Goal: Transaction & Acquisition: Purchase product/service

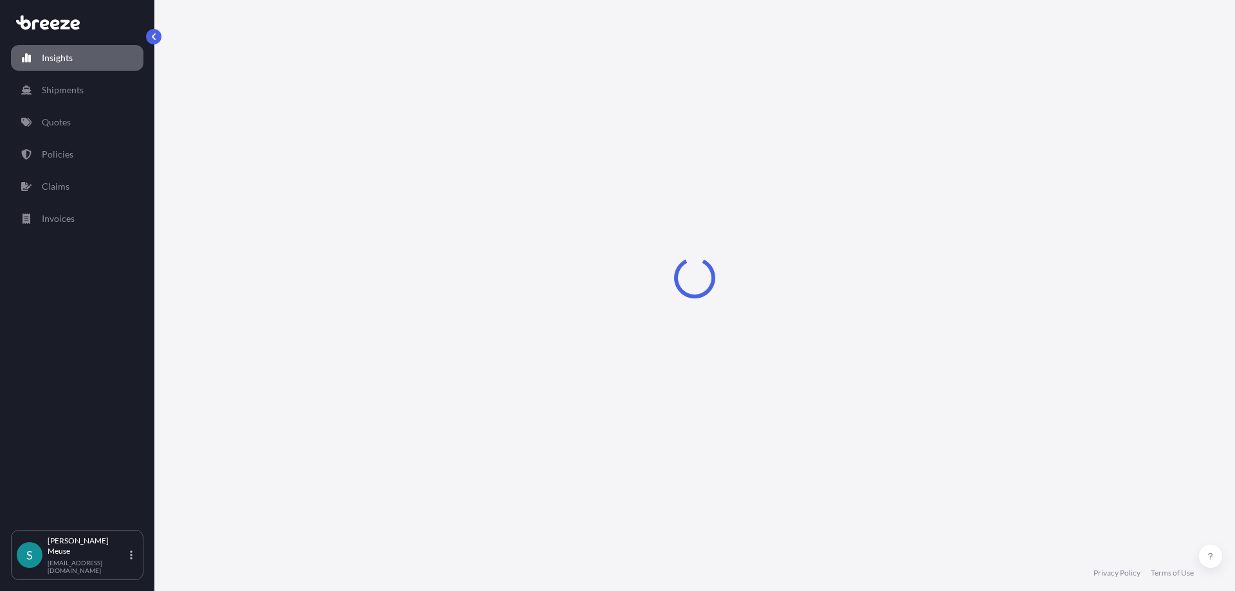
select select "2025"
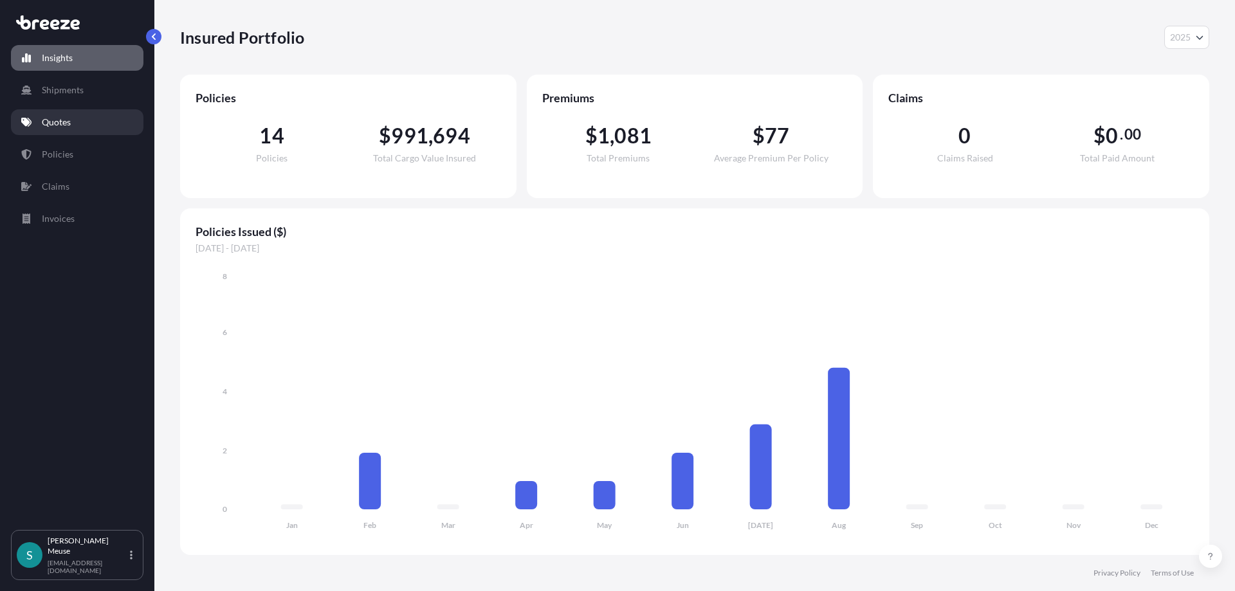
click at [67, 123] on p "Quotes" at bounding box center [56, 122] width 29 height 13
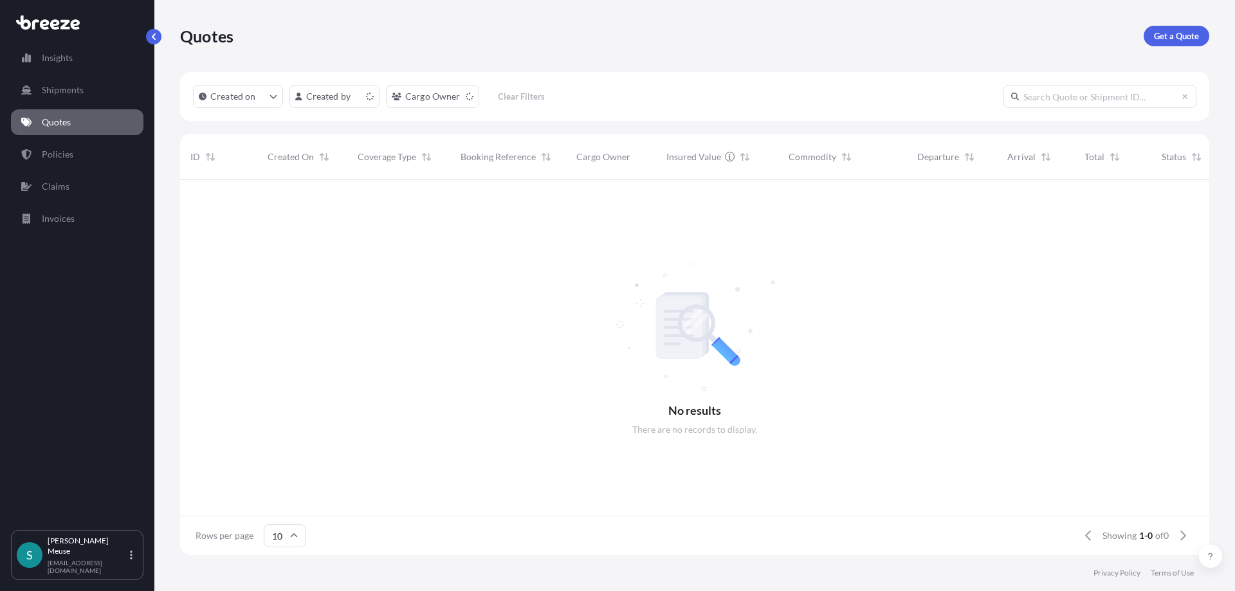
scroll to position [382, 1029]
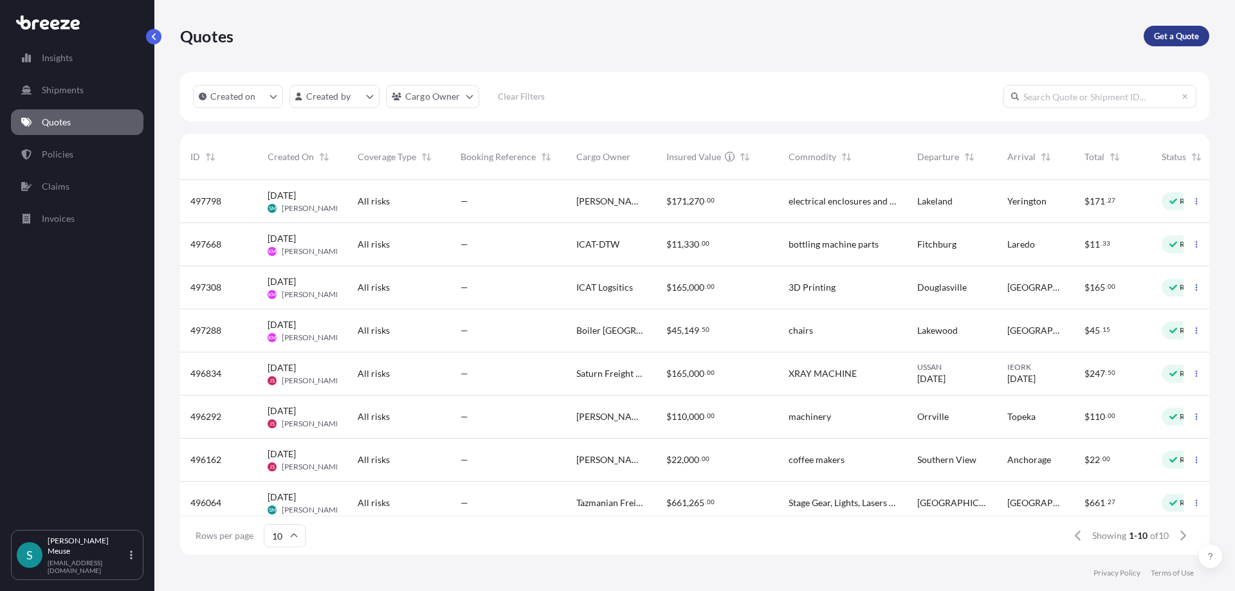
click at [1175, 35] on p "Get a Quote" at bounding box center [1176, 36] width 45 height 13
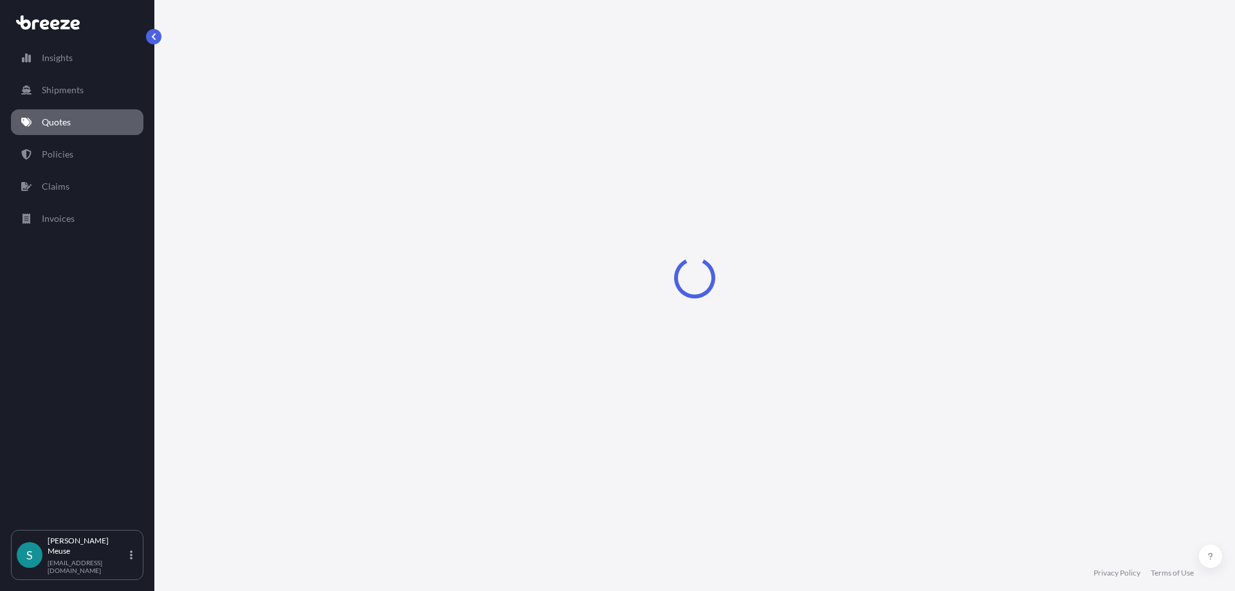
select select "Sea"
select select "1"
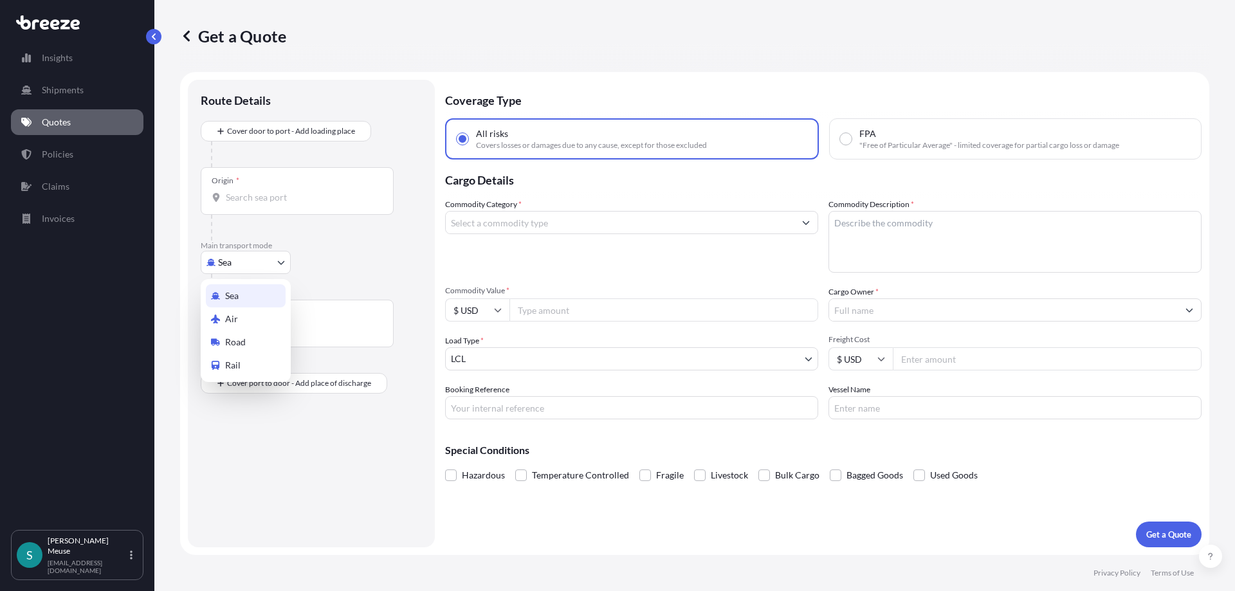
click at [232, 268] on body "Insights Shipments Quotes Policies Claims Invoices S [PERSON_NAME] [EMAIL_ADDRE…" at bounding box center [617, 295] width 1235 height 591
click at [234, 345] on span "Road" at bounding box center [235, 342] width 21 height 13
select select "Road"
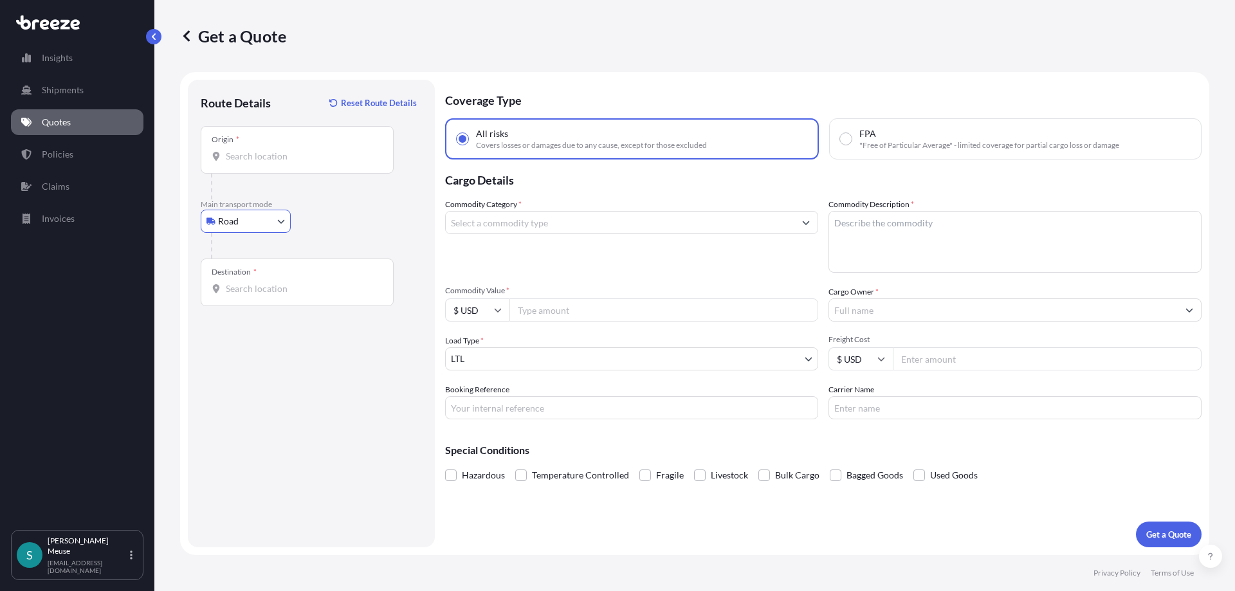
click at [259, 155] on input "Origin *" at bounding box center [302, 156] width 152 height 13
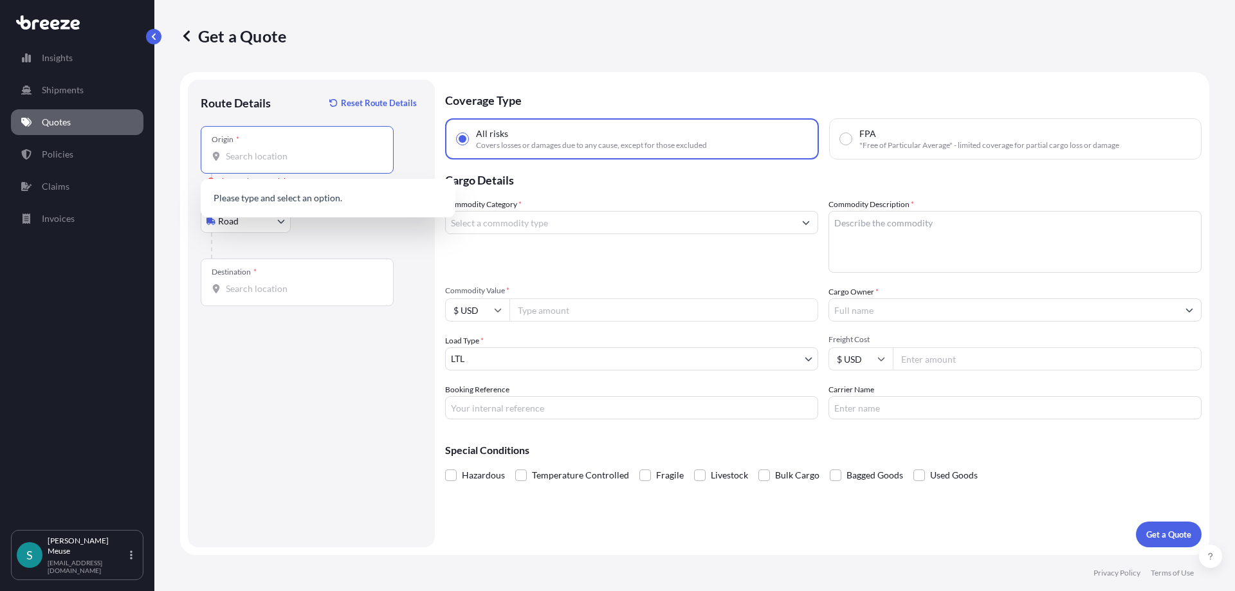
click at [269, 150] on input "Origin * Please select an origin" at bounding box center [302, 156] width 152 height 13
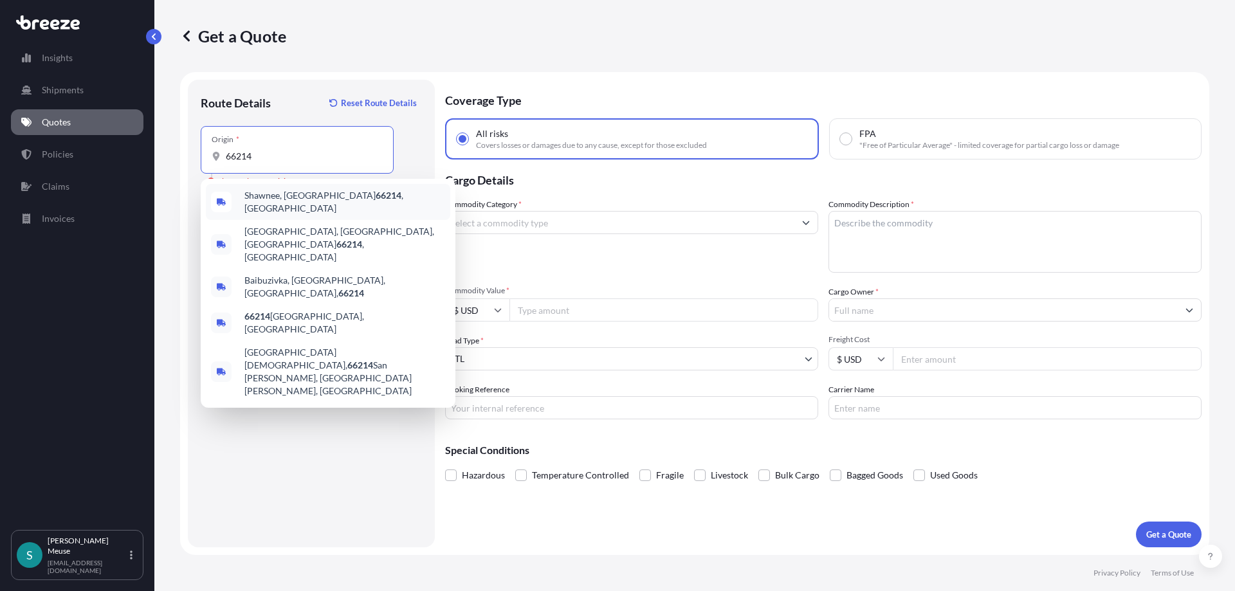
click at [262, 205] on span "[GEOGRAPHIC_DATA] , [GEOGRAPHIC_DATA]" at bounding box center [344, 202] width 201 height 26
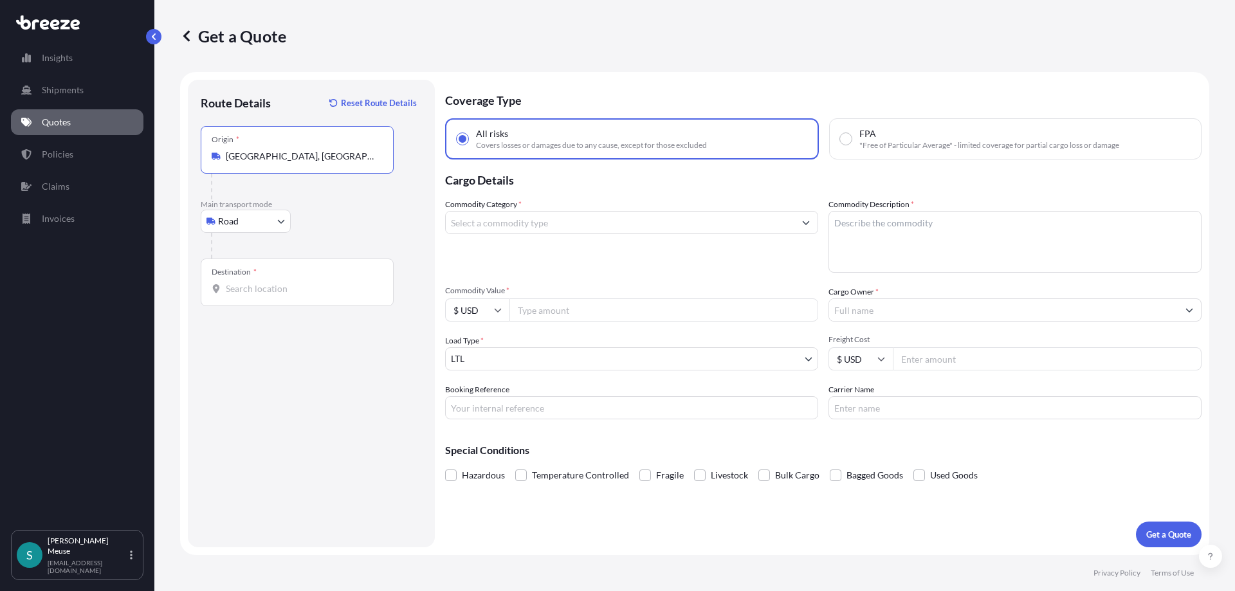
type input "[GEOGRAPHIC_DATA], [GEOGRAPHIC_DATA]"
click at [241, 291] on input "Destination *" at bounding box center [302, 288] width 152 height 13
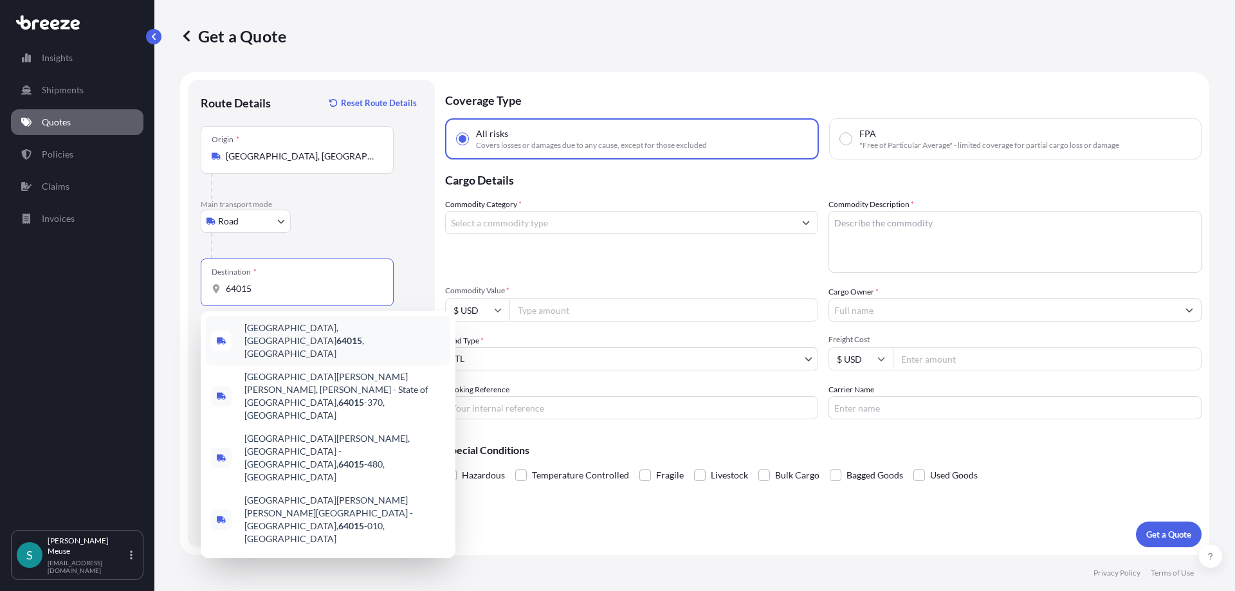
click at [260, 332] on span "[GEOGRAPHIC_DATA] , [GEOGRAPHIC_DATA]" at bounding box center [344, 341] width 201 height 39
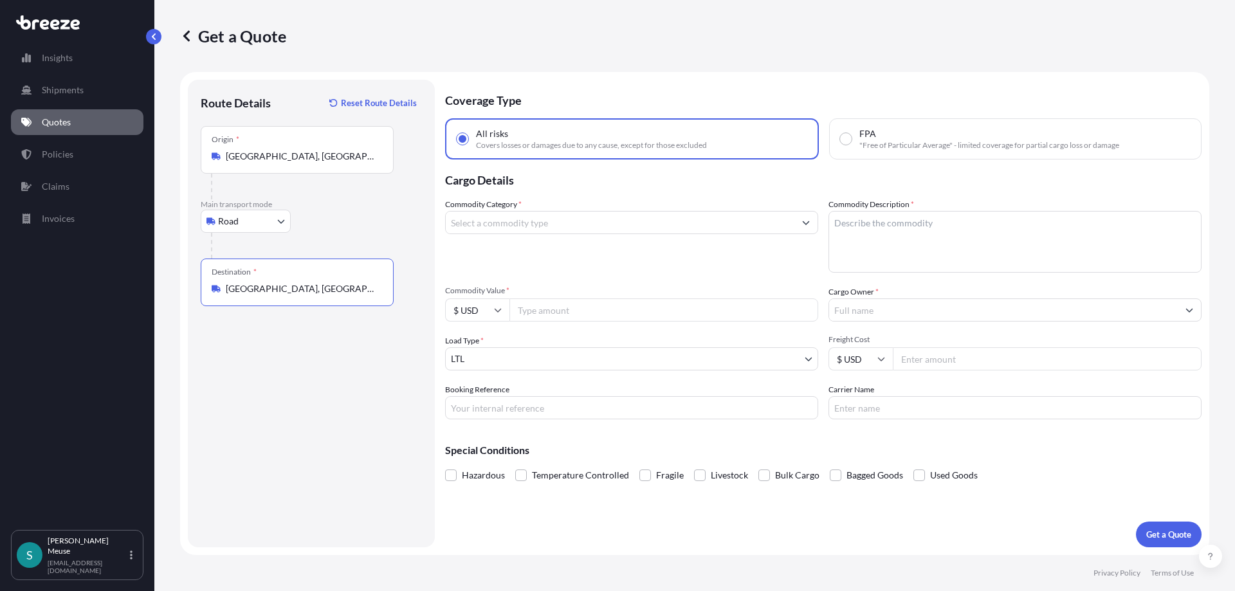
type input "[GEOGRAPHIC_DATA], [GEOGRAPHIC_DATA]"
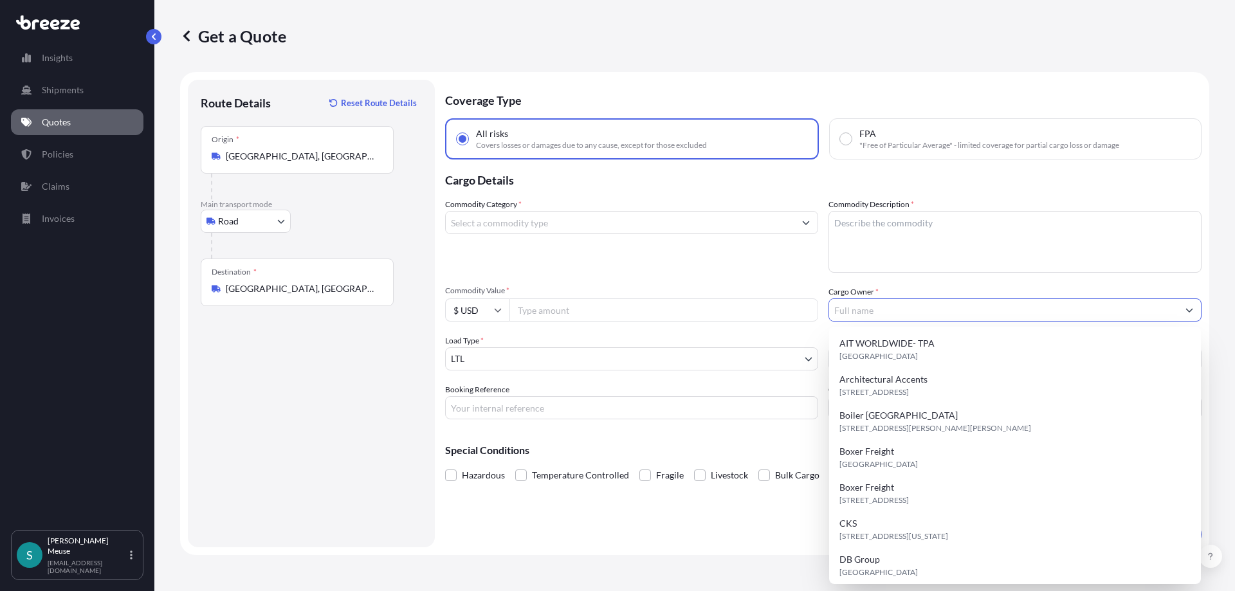
click at [891, 306] on input "Cargo Owner *" at bounding box center [1003, 309] width 349 height 23
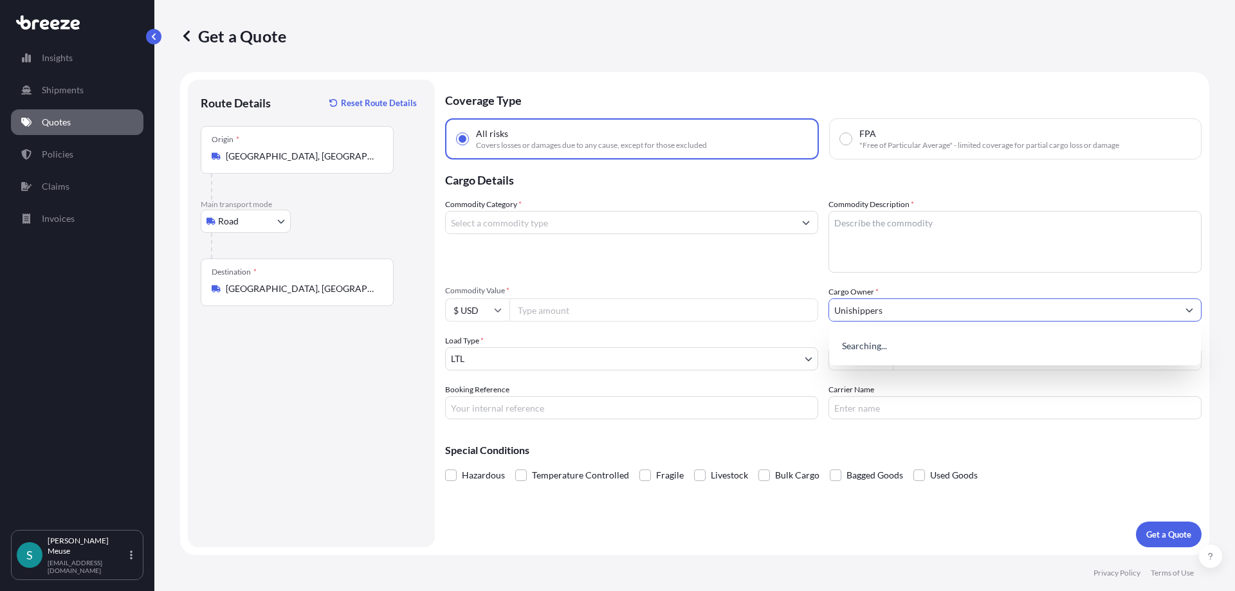
type input "Unishippers"
click at [471, 226] on input "Commodity Category *" at bounding box center [620, 222] width 349 height 23
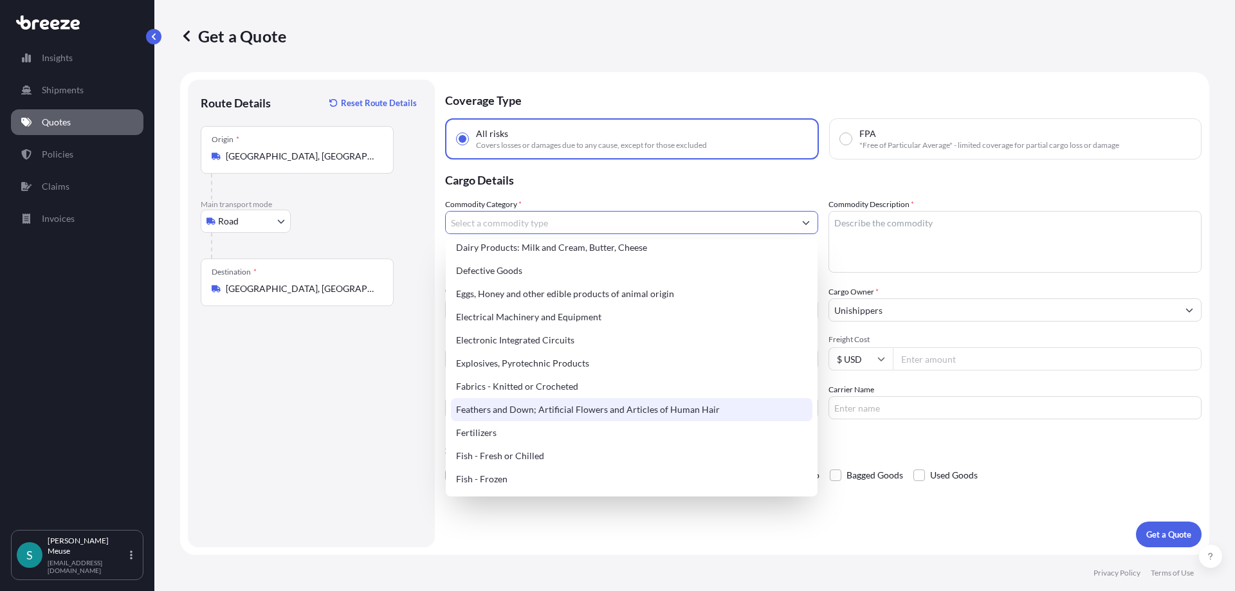
scroll to position [660, 0]
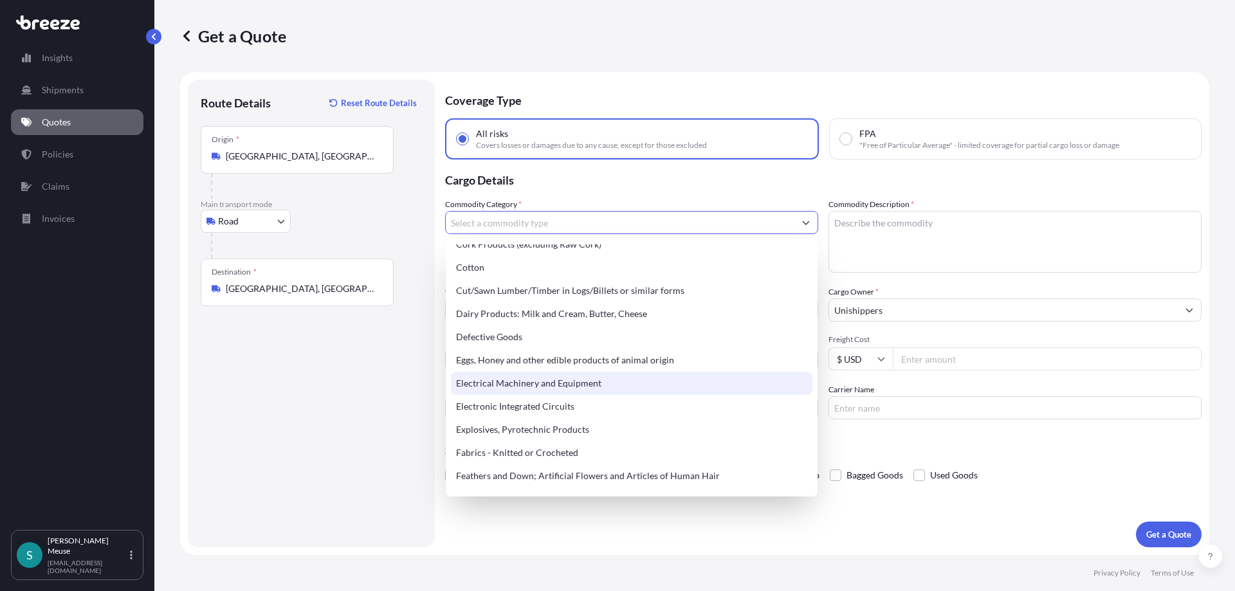
click at [520, 383] on div "Electrical Machinery and Equipment" at bounding box center [631, 383] width 361 height 23
type input "Electrical Machinery and Equipment"
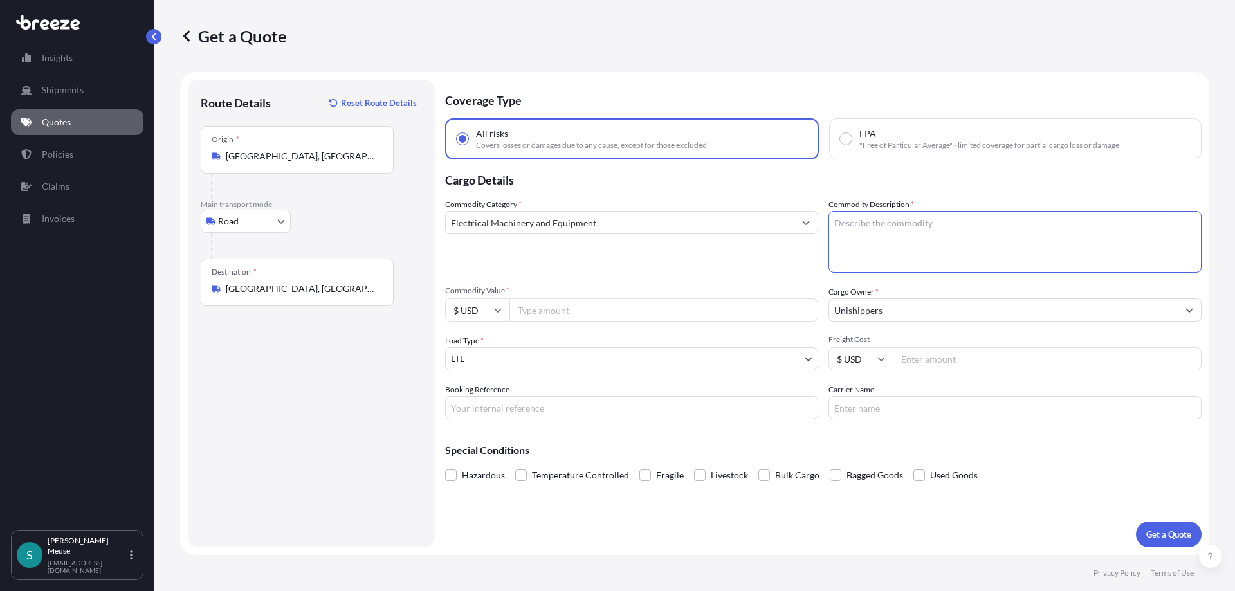
click at [878, 233] on textarea "Commodity Description *" at bounding box center [1014, 242] width 373 height 62
click at [551, 308] on input "Commodity Value *" at bounding box center [663, 309] width 309 height 23
type input "1200000"
click at [513, 347] on body "1 option available. Insights Shipments Quotes Policies Claims Invoices S [PERSO…" at bounding box center [617, 295] width 1235 height 591
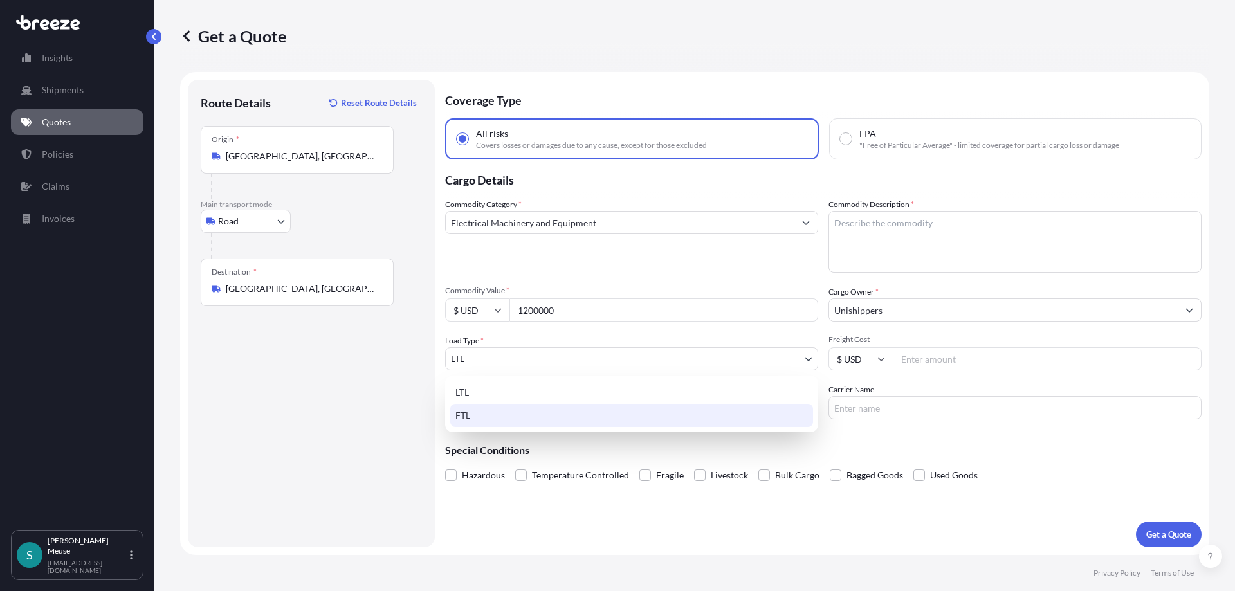
click at [474, 414] on div "FTL" at bounding box center [631, 415] width 363 height 23
select select "2"
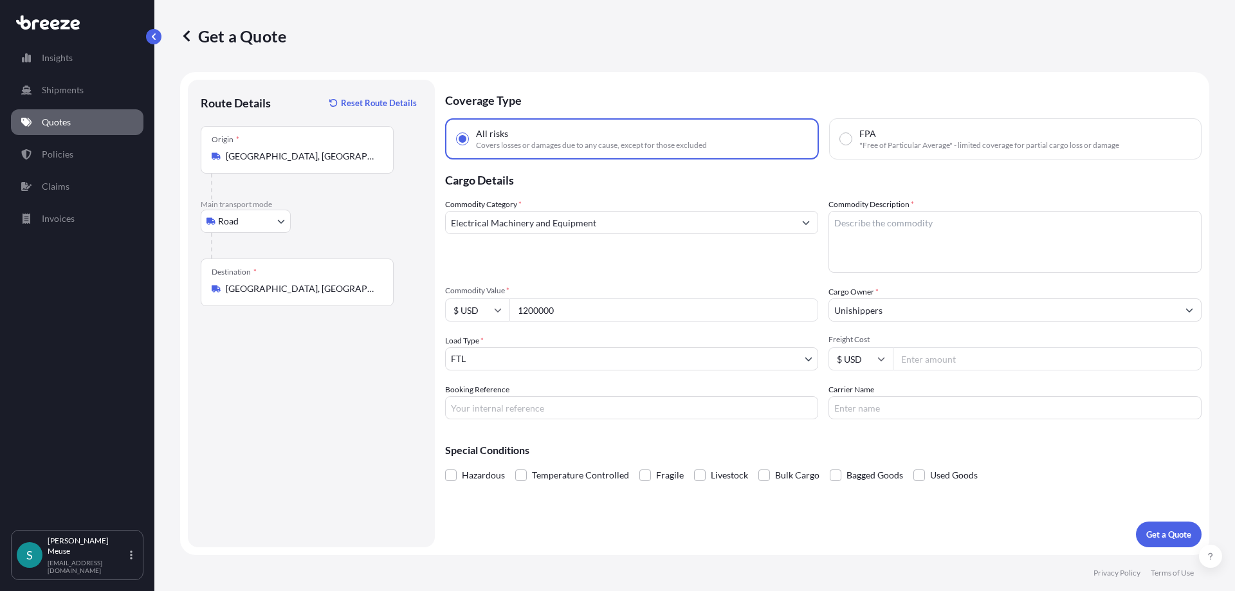
click at [931, 357] on input "Freight Cost" at bounding box center [1047, 358] width 309 height 23
